Goal: Task Accomplishment & Management: Complete application form

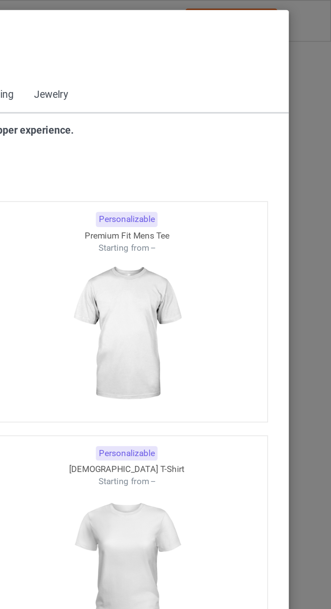
click at [40, 31] on span "Back to Dashboard" at bounding box center [58, 30] width 40 height 5
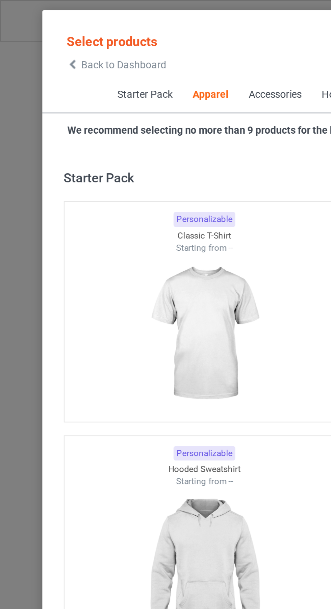
scroll to position [362, 0]
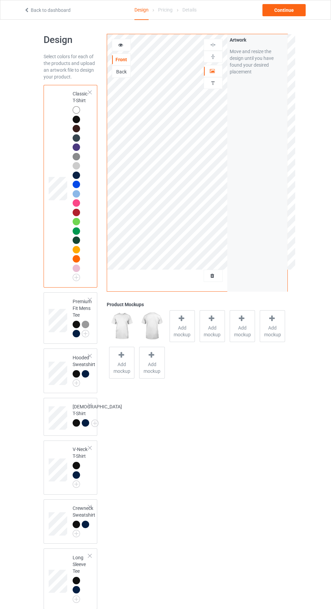
click at [27, 9] on icon at bounding box center [27, 9] width 6 height 5
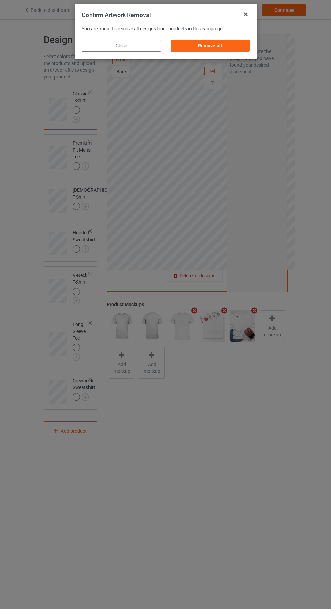
click at [212, 49] on div "Remove all" at bounding box center [209, 46] width 79 height 12
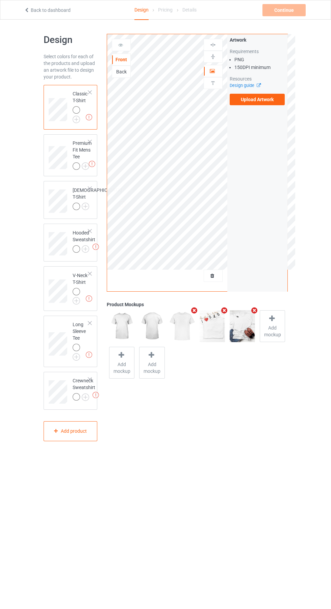
click at [271, 99] on label "Upload Artwork" at bounding box center [257, 99] width 55 height 11
click at [0, 0] on input "Upload Artwork" at bounding box center [0, 0] width 0 height 0
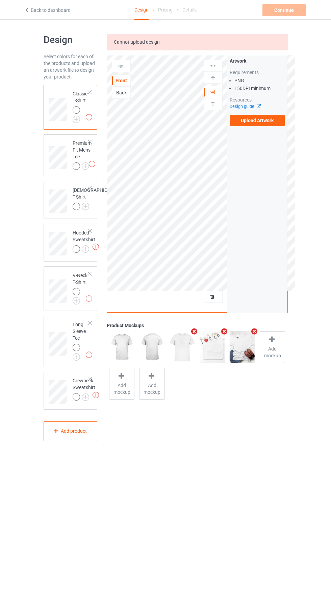
click at [263, 122] on label "Upload Artwork" at bounding box center [257, 120] width 55 height 11
click at [0, 0] on input "Upload Artwork" at bounding box center [0, 0] width 0 height 0
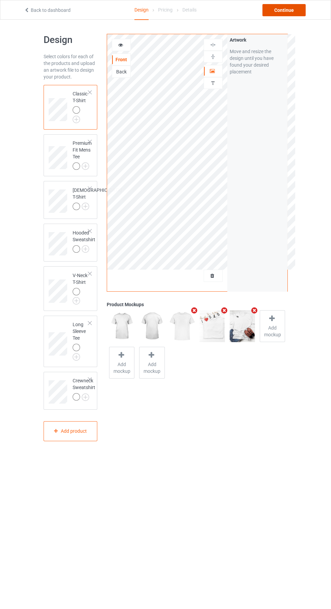
click at [297, 14] on div "Continue" at bounding box center [284, 10] width 43 height 12
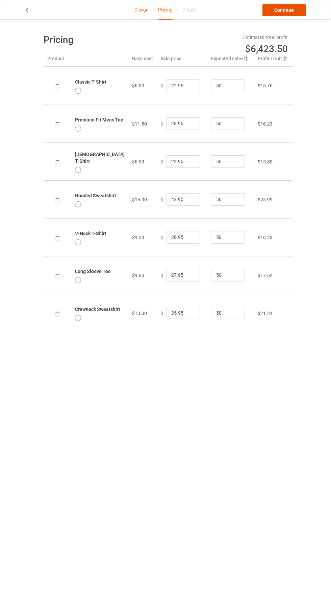
click at [300, 16] on link "Continue" at bounding box center [284, 10] width 43 height 12
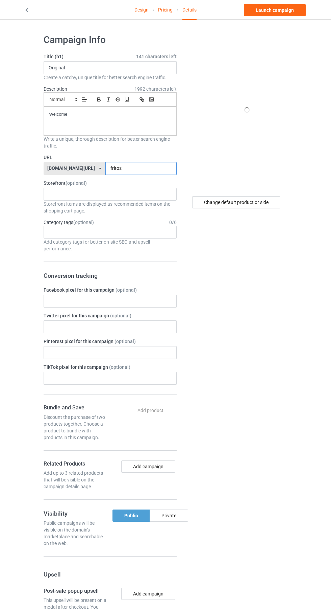
click at [143, 169] on input "fritos" at bounding box center [140, 168] width 71 height 13
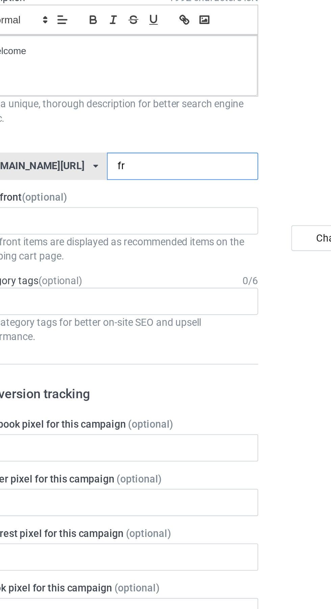
type input "f"
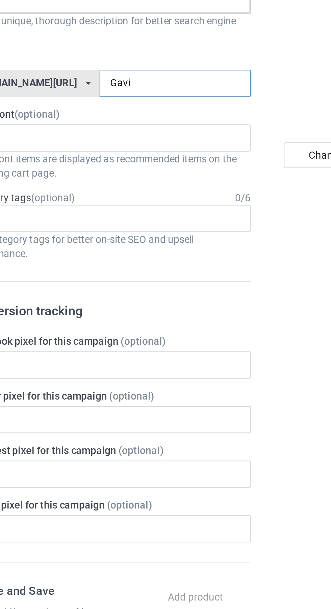
type input "[PERSON_NAME]"
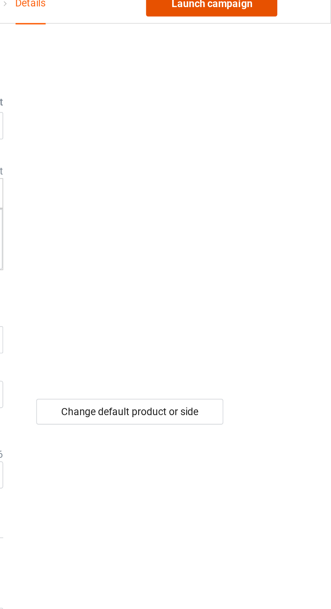
click at [285, 10] on link "Launch campaign" at bounding box center [275, 10] width 62 height 12
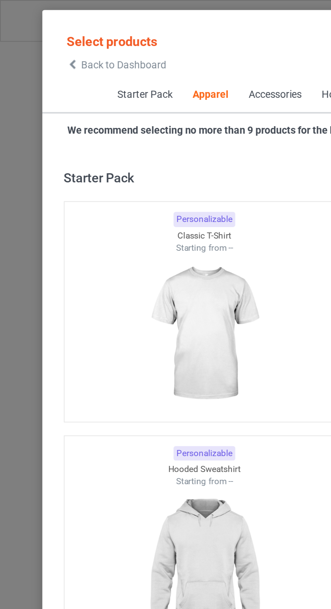
scroll to position [362, 0]
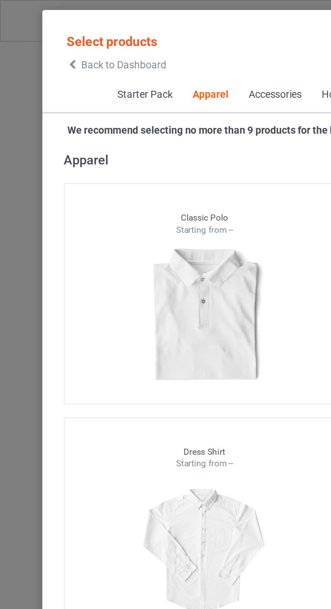
click at [34, 30] on icon at bounding box center [34, 30] width 6 height 5
